Goal: Task Accomplishment & Management: Manage account settings

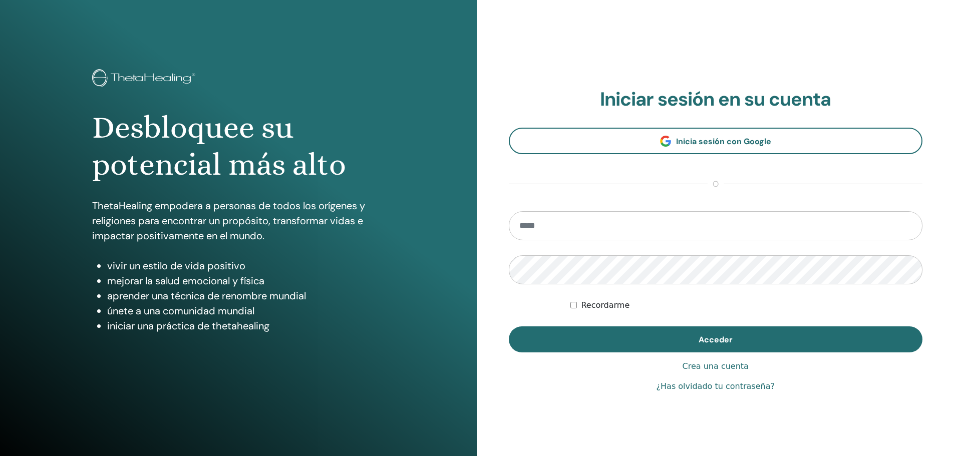
click at [603, 242] on form "Recordarme Acceder" at bounding box center [716, 281] width 414 height 141
click at [602, 230] on input "email" at bounding box center [716, 225] width 414 height 29
type input "**********"
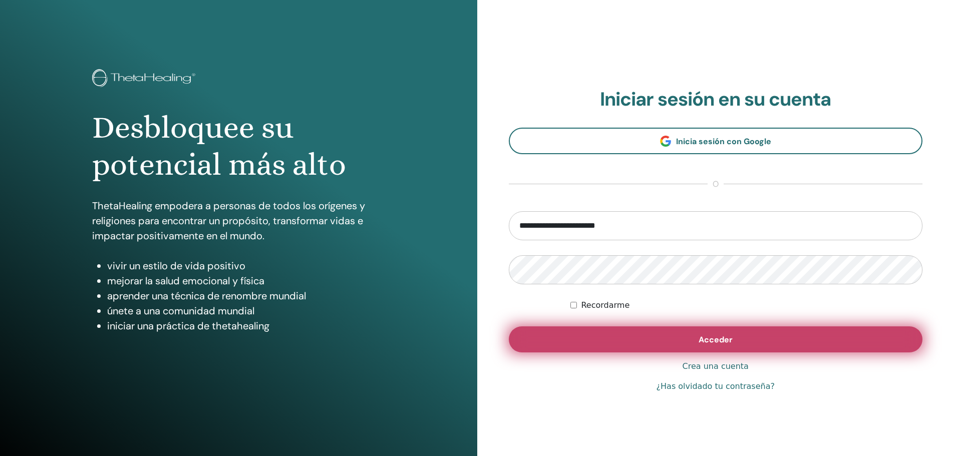
click at [633, 331] on button "Acceder" at bounding box center [716, 339] width 414 height 26
